Goal: Find specific page/section: Find specific page/section

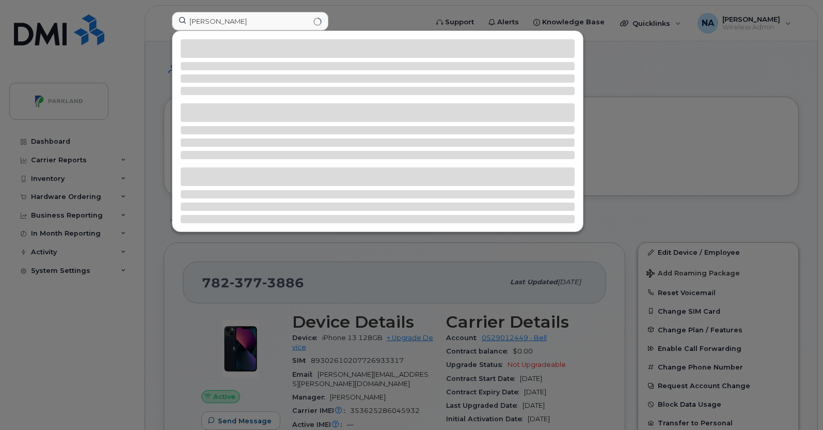
scroll to position [751, 0]
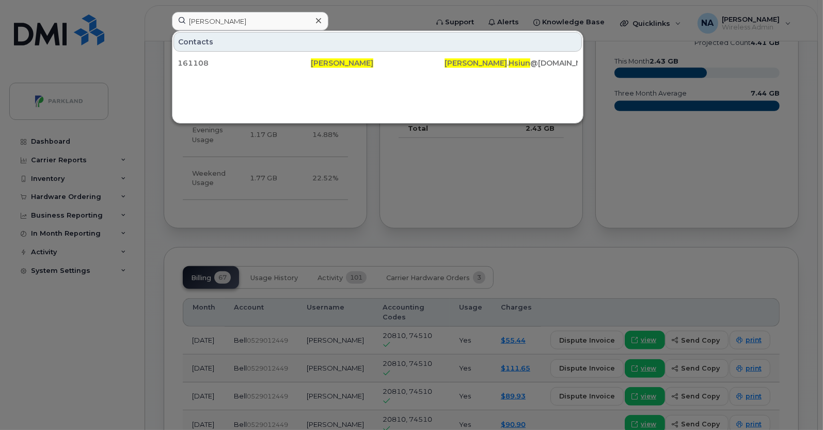
type input "[PERSON_NAME]"
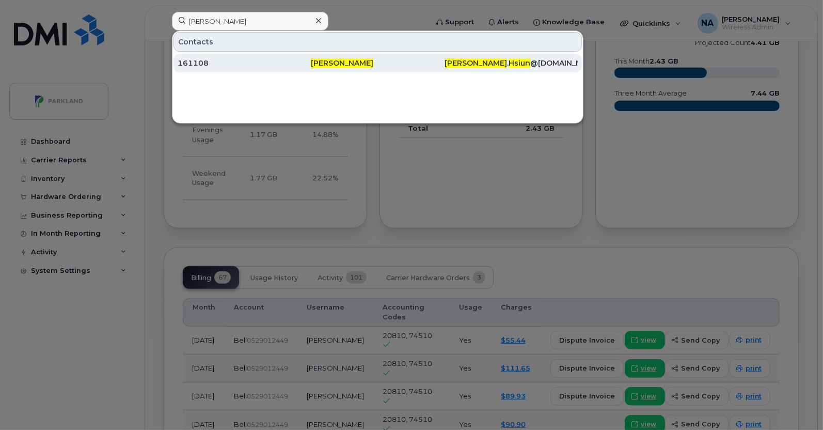
click at [259, 59] on div "161108" at bounding box center [244, 63] width 133 height 10
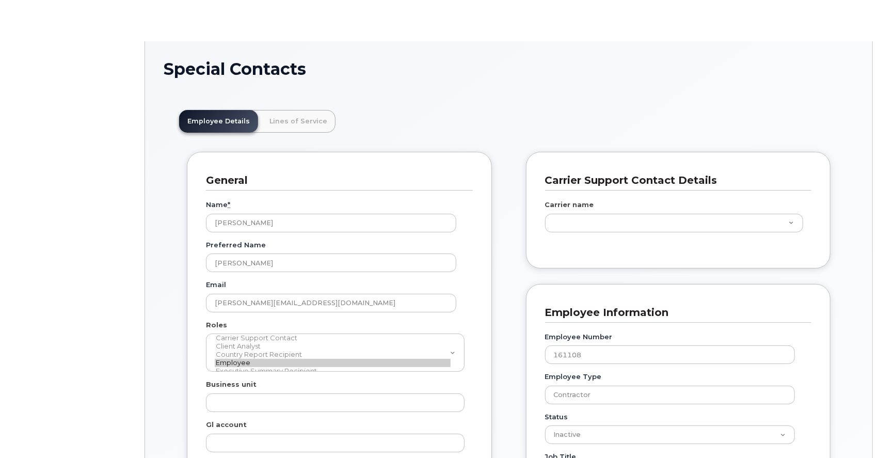
scroll to position [31, 0]
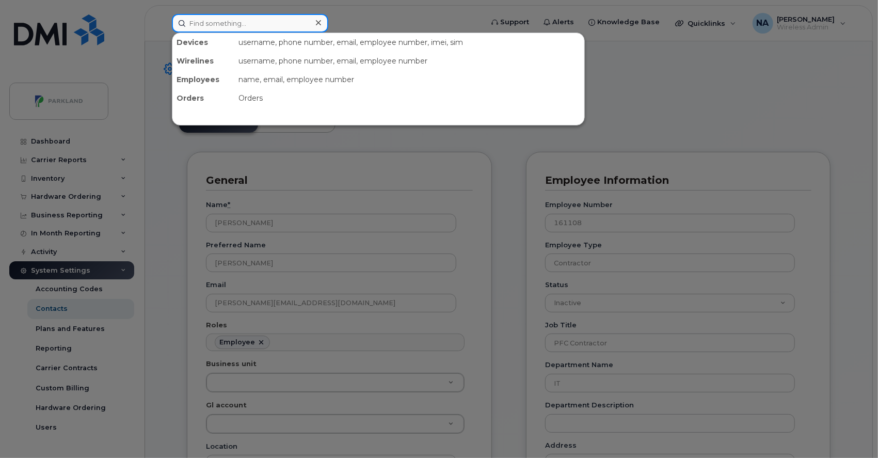
click at [282, 28] on input at bounding box center [250, 23] width 156 height 19
paste input "[PERSON_NAME]"
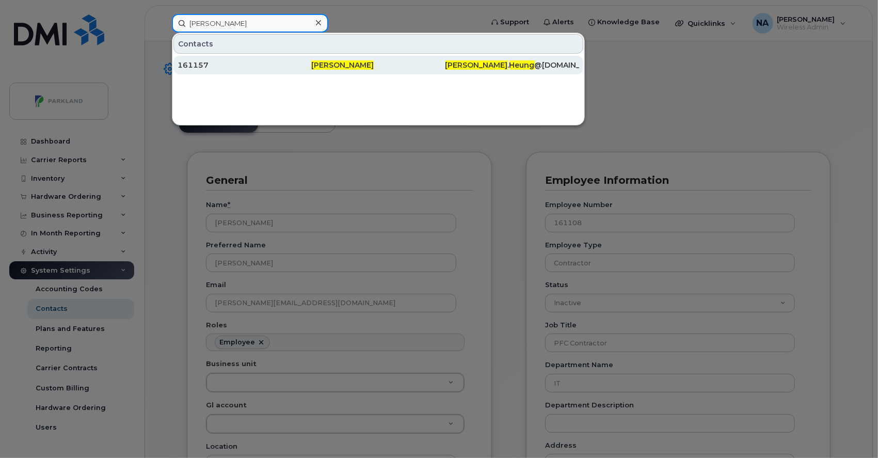
type input "[PERSON_NAME]"
click at [407, 64] on div "[PERSON_NAME]" at bounding box center [378, 65] width 134 height 10
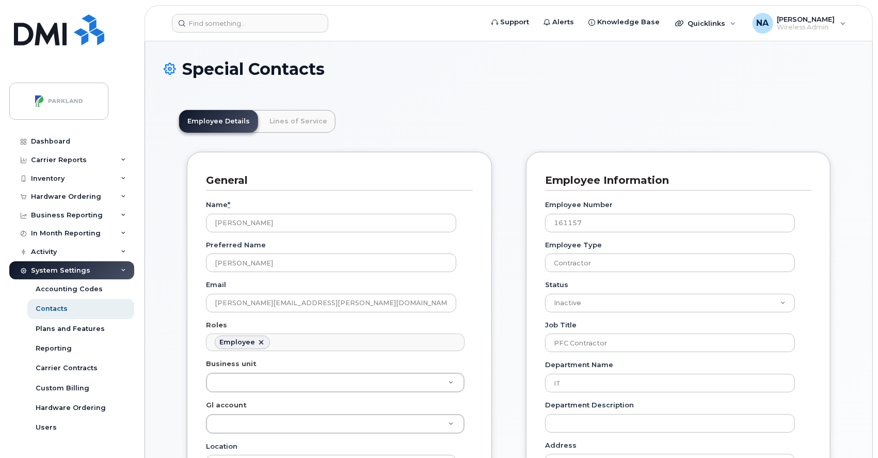
scroll to position [32, 0]
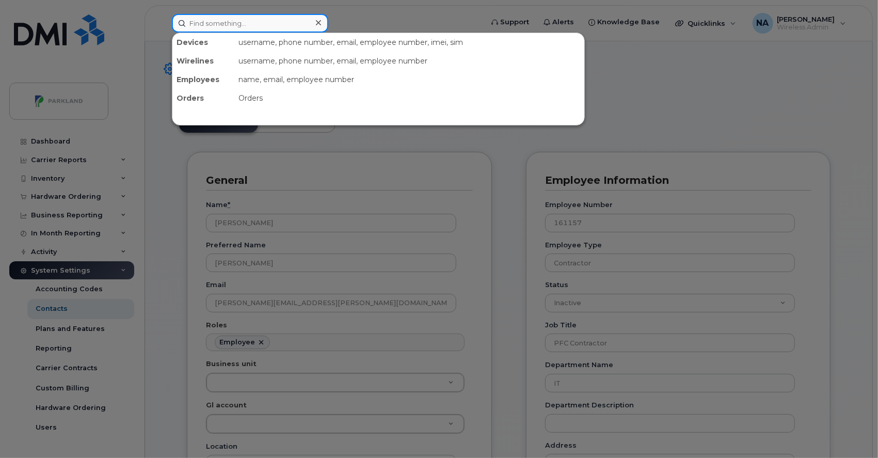
click at [292, 26] on input at bounding box center [250, 23] width 156 height 19
paste input "[PERSON_NAME]"
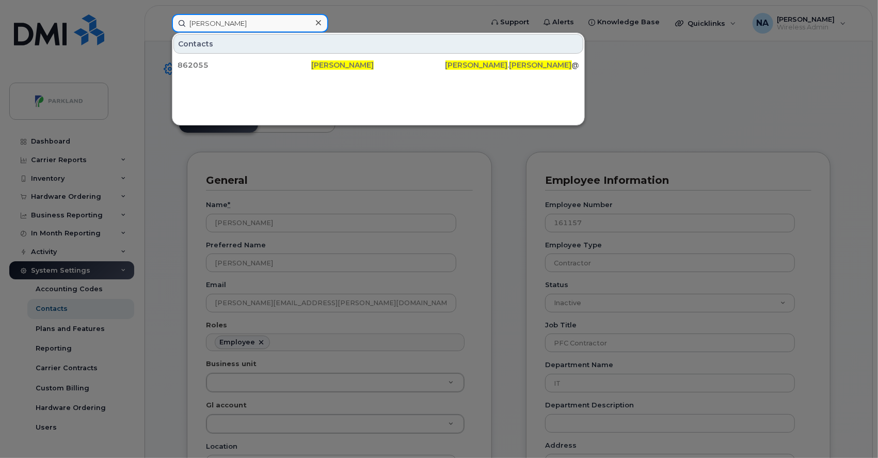
drag, startPoint x: 263, startPoint y: 18, endPoint x: 141, endPoint y: 17, distance: 122.4
click at [164, 17] on div "[PERSON_NAME] Contacts 862055 [PERSON_NAME] [PERSON_NAME] . [PERSON_NAME] @[DOM…" at bounding box center [324, 23] width 321 height 19
paste input "[PERSON_NAME]"
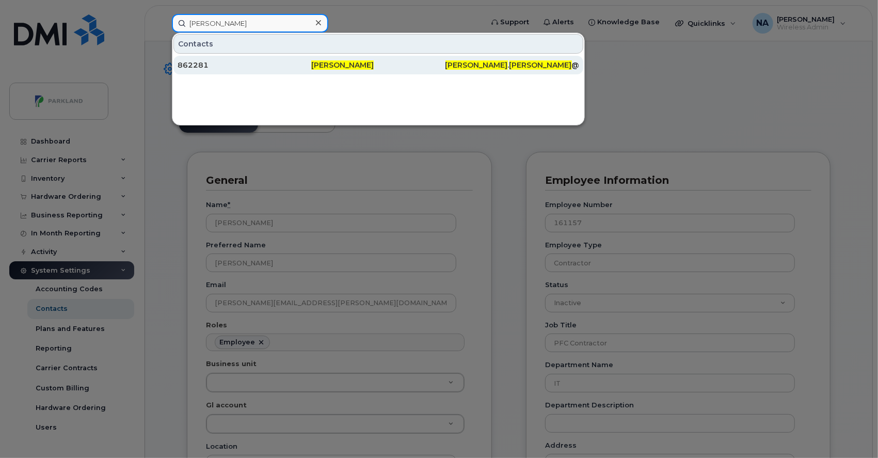
type input "[PERSON_NAME]"
click at [236, 60] on div "862281" at bounding box center [245, 65] width 134 height 10
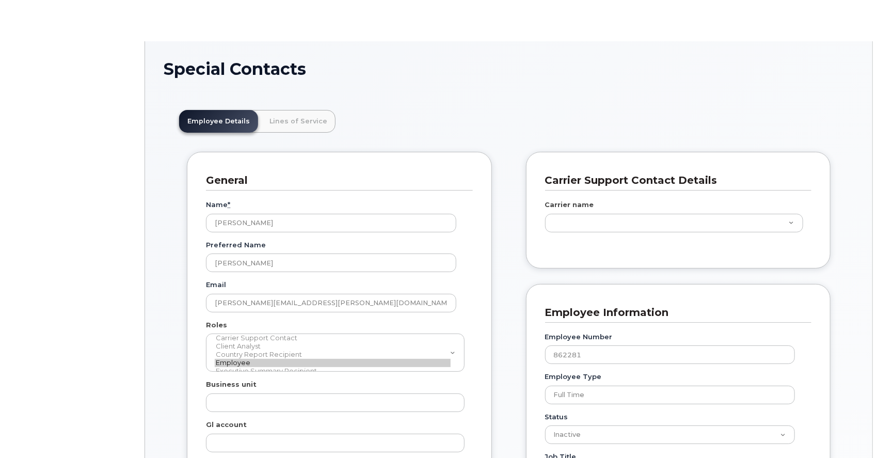
scroll to position [32, 0]
